Goal: Check status: Check status

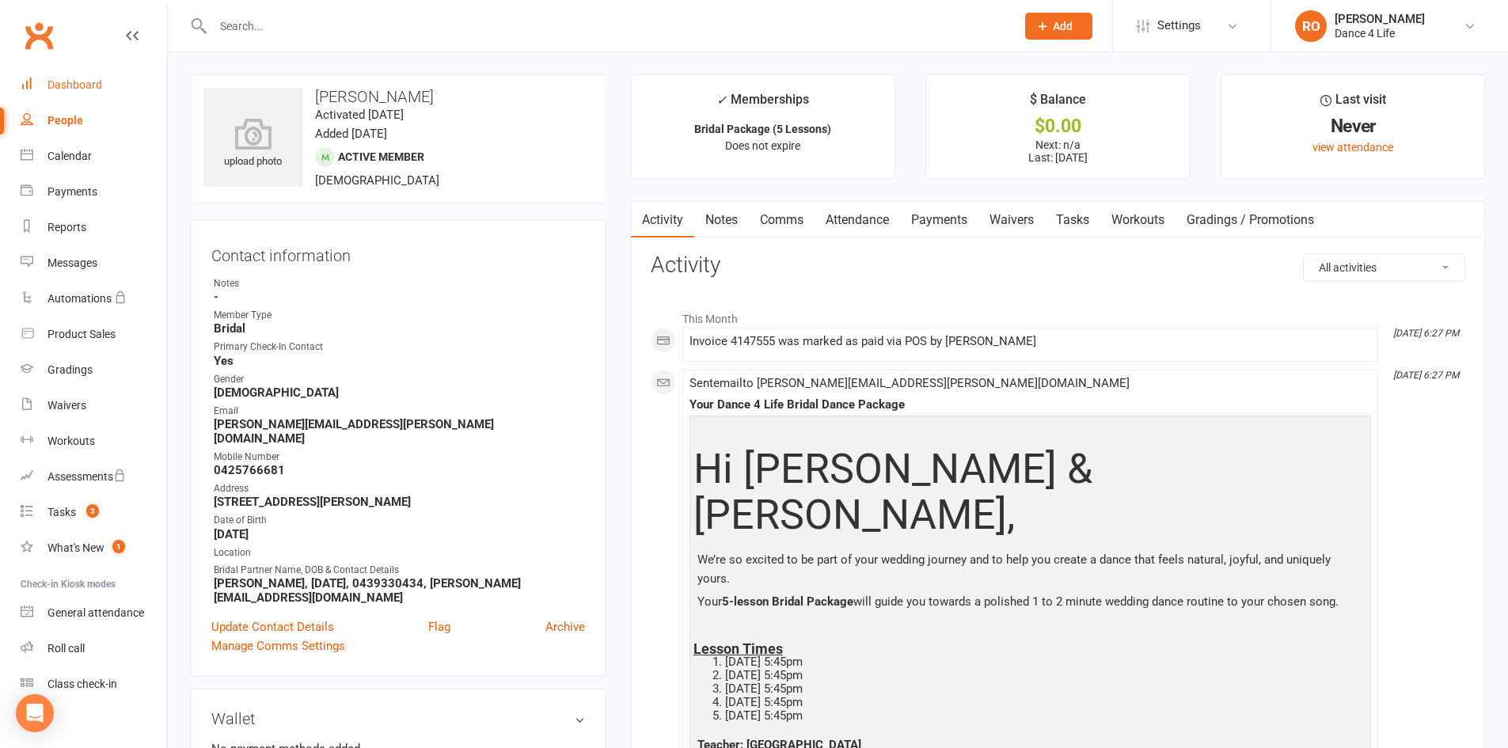
click at [59, 82] on div "Dashboard" at bounding box center [75, 84] width 55 height 13
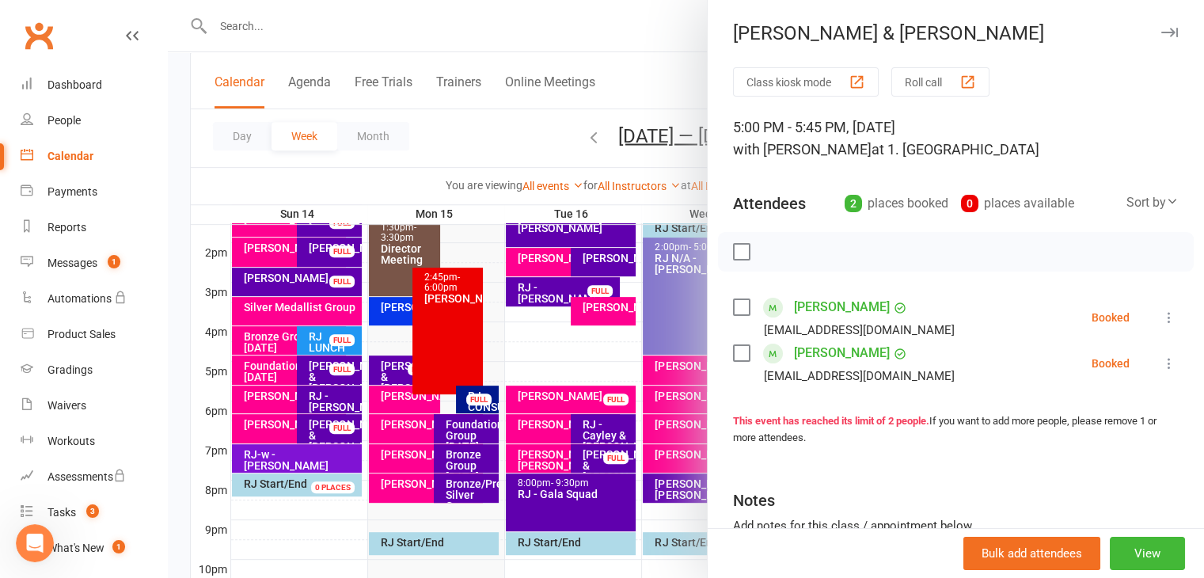
click at [450, 208] on div at bounding box center [686, 289] width 1036 height 578
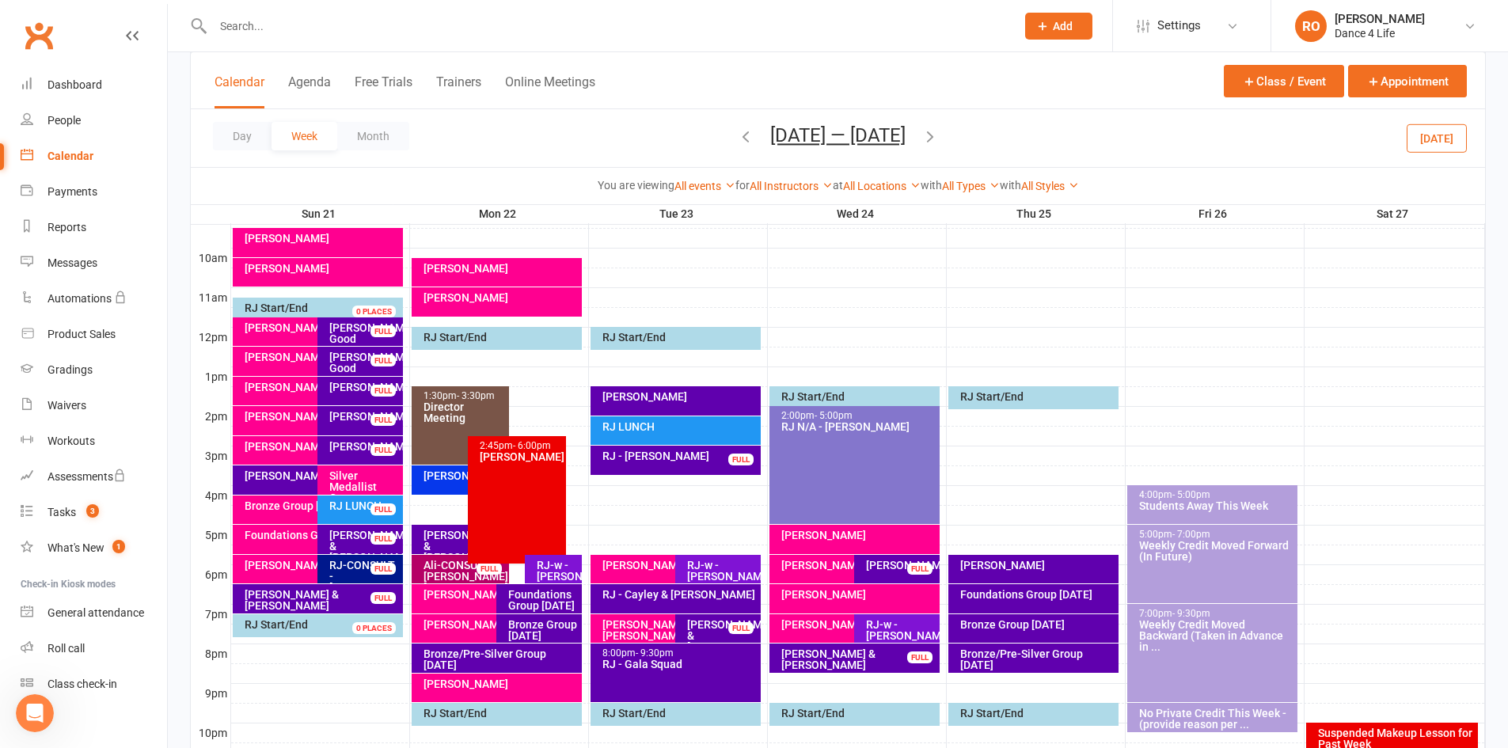
scroll to position [411, 0]
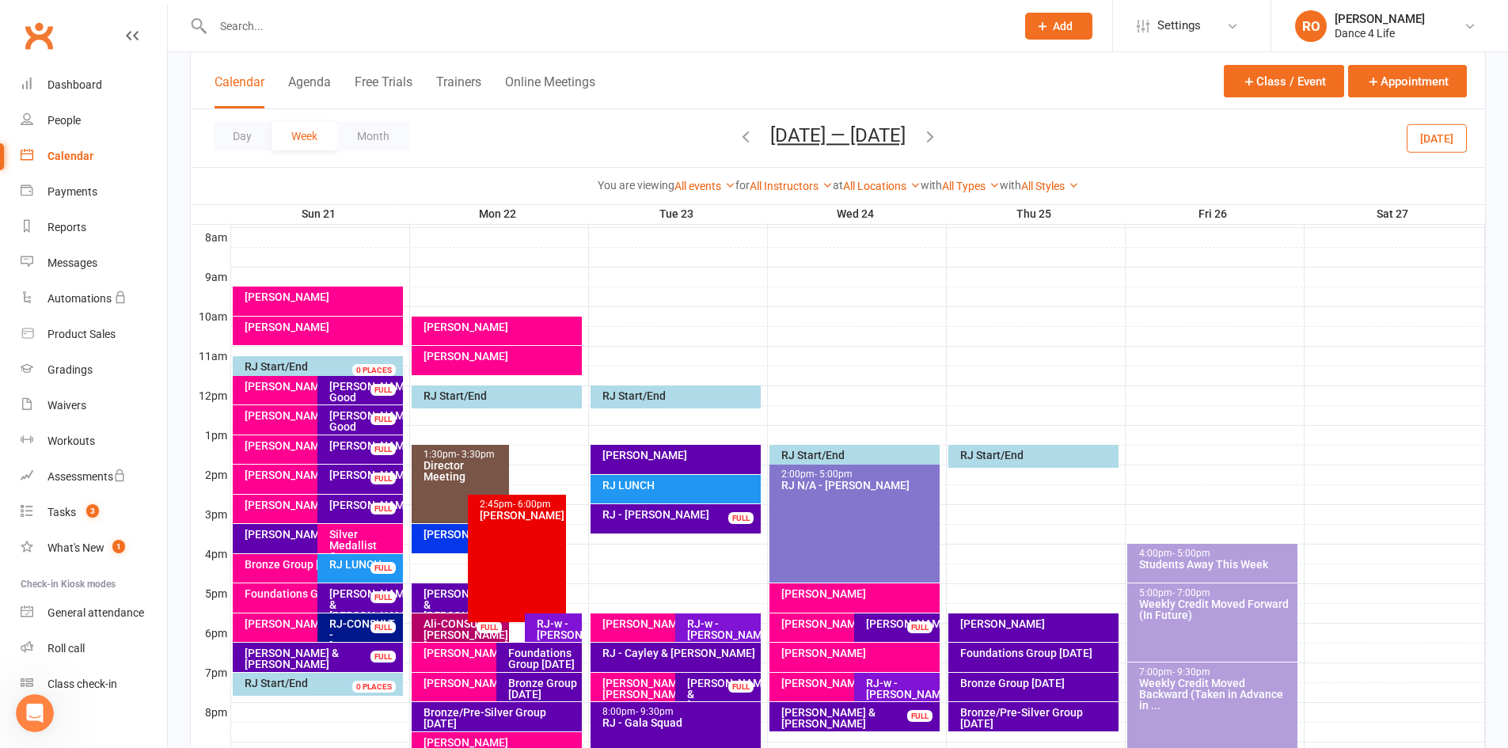
click at [1413, 137] on button "Today" at bounding box center [1437, 138] width 60 height 29
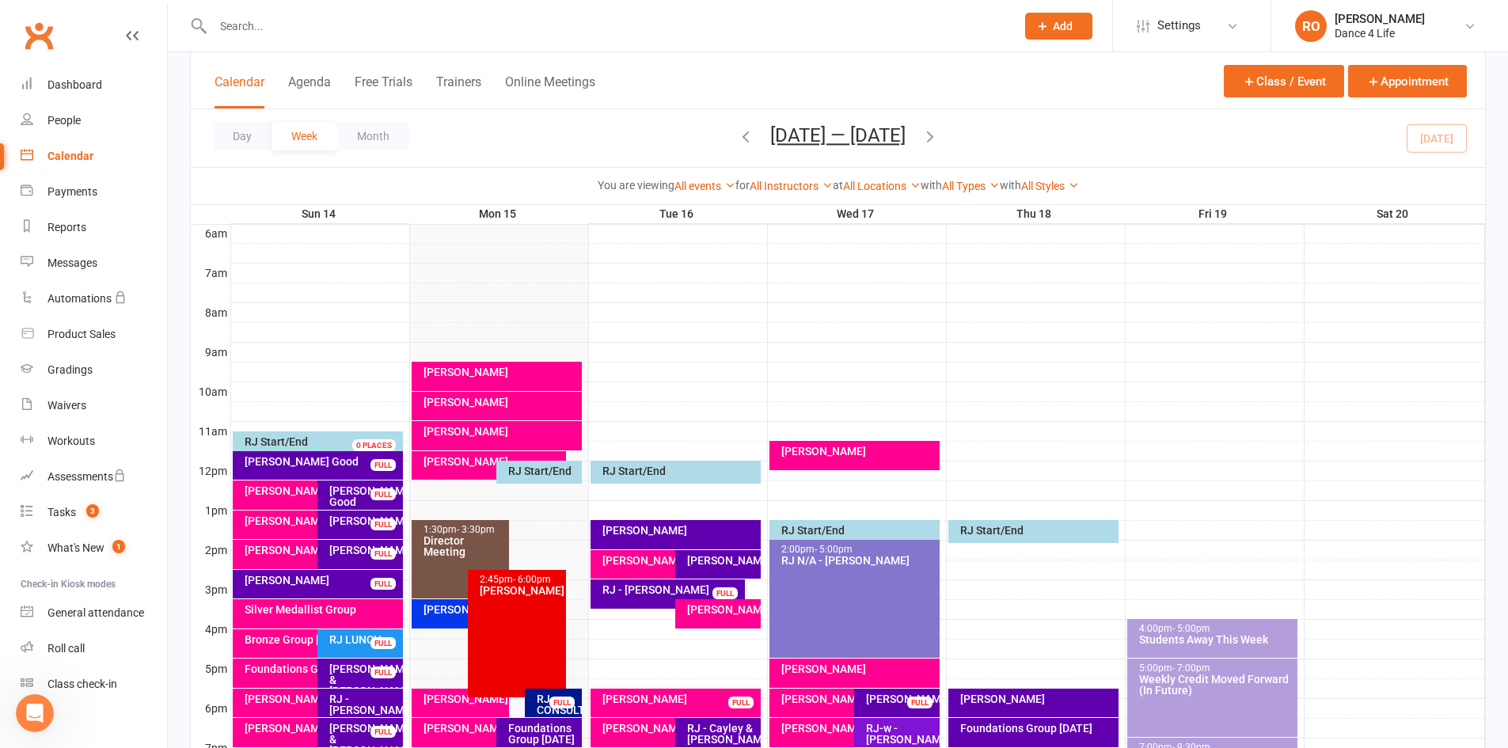
scroll to position [332, 0]
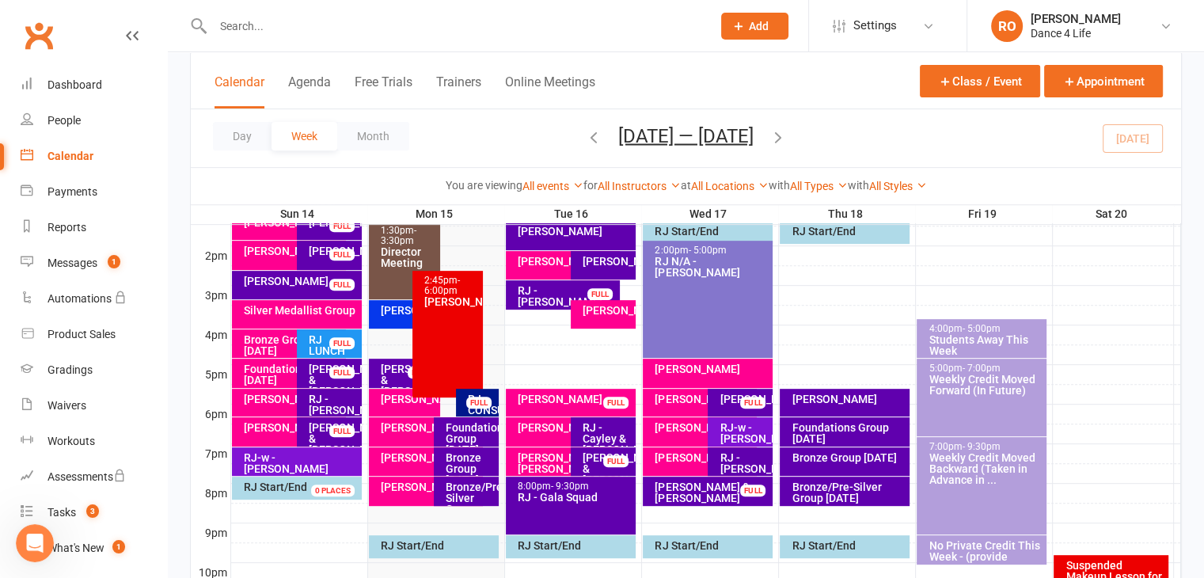
scroll to position [633, 0]
